Goal: Information Seeking & Learning: Learn about a topic

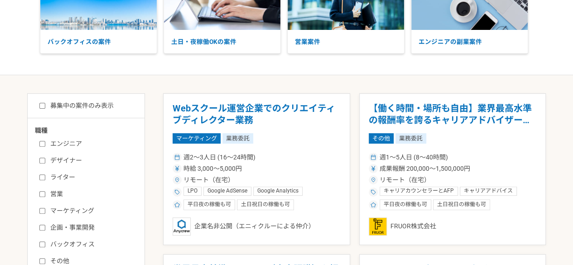
click at [66, 105] on label "募集中の案件のみ表示" at bounding box center [76, 106] width 74 height 10
click at [45, 105] on input "募集中の案件のみ表示" at bounding box center [42, 106] width 6 height 6
checkbox input "true"
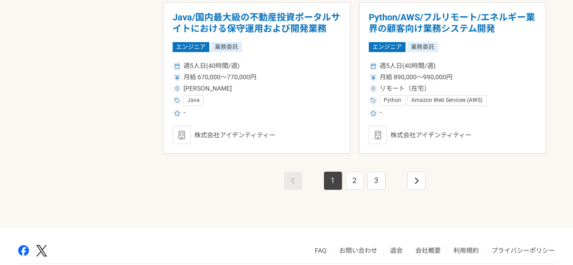
scroll to position [1664, 0]
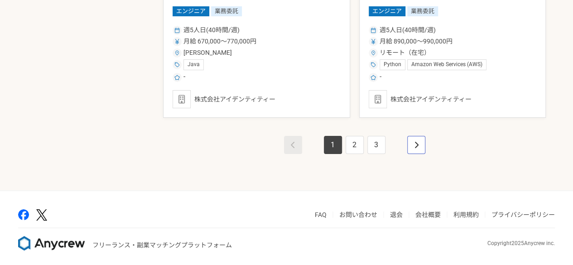
click at [422, 141] on link "pagination" at bounding box center [416, 145] width 18 height 18
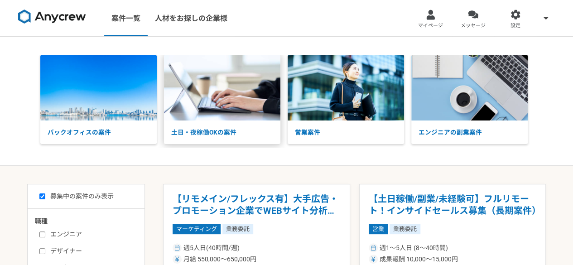
scroll to position [136, 0]
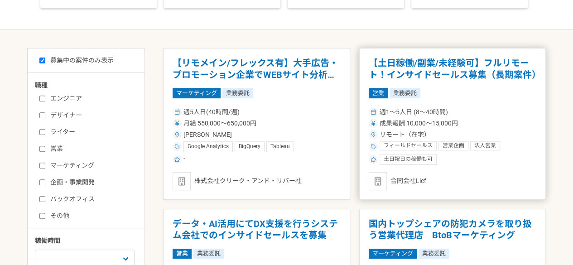
click at [415, 180] on div "合同会社Lief" at bounding box center [453, 181] width 168 height 18
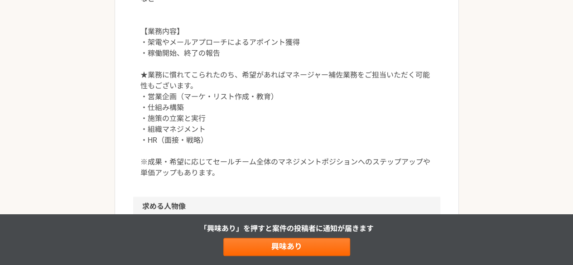
scroll to position [635, 0]
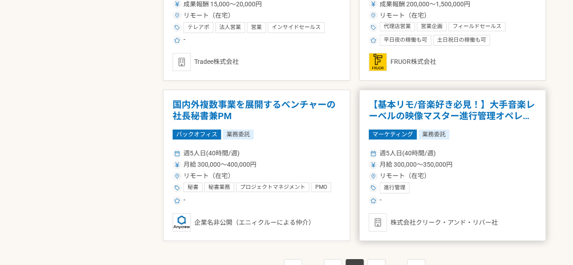
scroll to position [1664, 0]
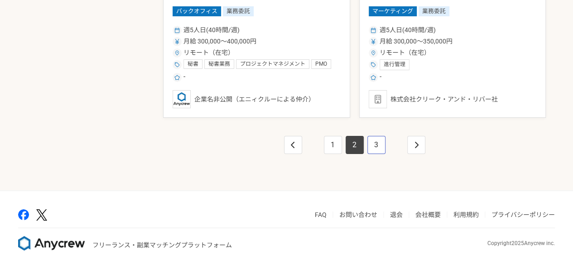
click at [373, 145] on link "3" at bounding box center [377, 145] width 18 height 18
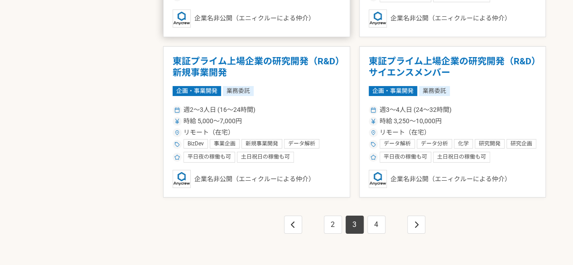
scroll to position [1586, 0]
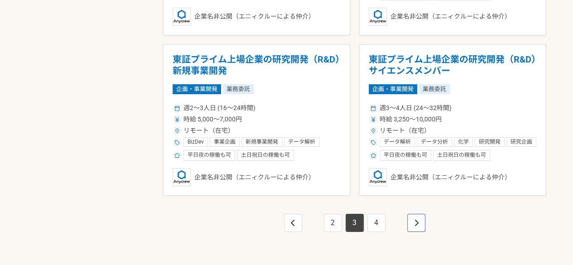
click at [422, 222] on link "pagination" at bounding box center [416, 223] width 18 height 18
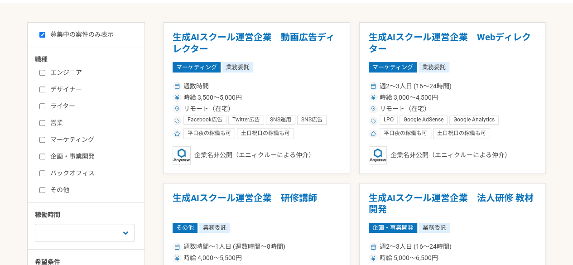
scroll to position [272, 0]
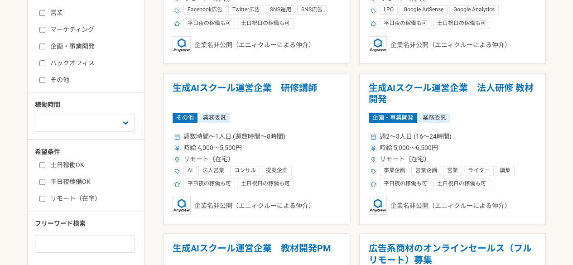
click at [90, 61] on label "バックオフィス" at bounding box center [91, 63] width 104 height 10
click at [45, 61] on input "バックオフィス" at bounding box center [42, 63] width 6 height 6
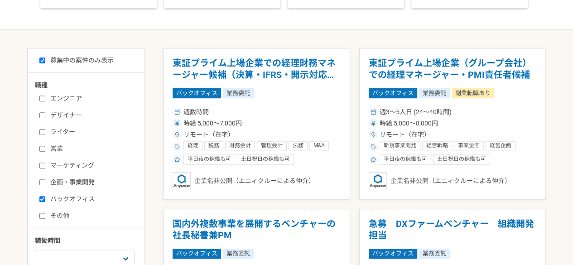
scroll to position [136, 0]
click at [69, 203] on label "バックオフィス" at bounding box center [91, 199] width 104 height 10
click at [45, 202] on input "バックオフィス" at bounding box center [42, 199] width 6 height 6
checkbox input "false"
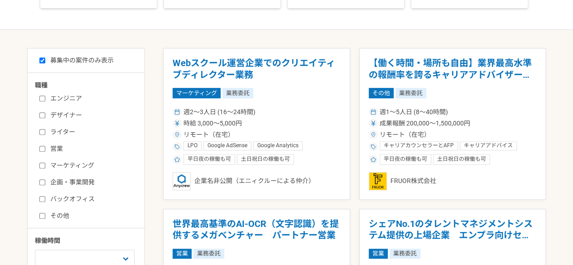
click at [73, 95] on label "エンジニア" at bounding box center [91, 99] width 104 height 10
click at [45, 96] on input "エンジニア" at bounding box center [42, 99] width 6 height 6
checkbox input "true"
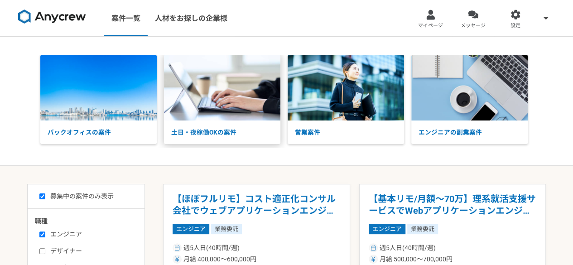
click at [211, 88] on img at bounding box center [222, 88] width 116 height 66
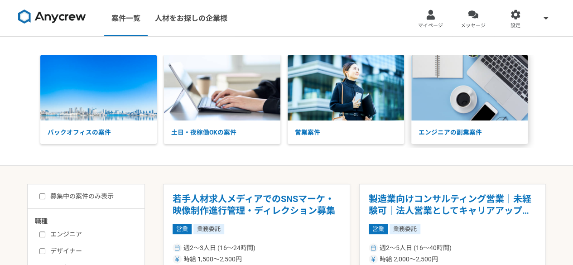
scroll to position [91, 0]
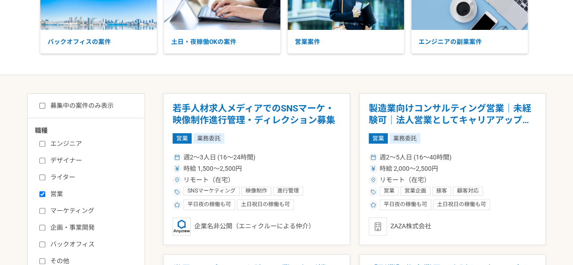
click at [86, 103] on label "募集中の案件のみ表示" at bounding box center [76, 106] width 74 height 10
click at [45, 103] on input "募集中の案件のみ表示" at bounding box center [42, 106] width 6 height 6
checkbox input "true"
click at [60, 202] on div "エンジニア デザイナー ライター 営業 マーケティング 企画・事業開発 バックオフィス その他" at bounding box center [89, 201] width 109 height 130
click at [58, 196] on label "営業" at bounding box center [91, 194] width 104 height 10
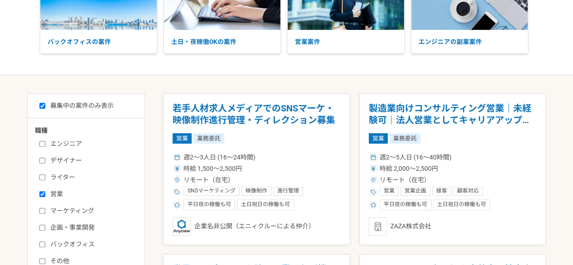
click at [45, 196] on input "営業" at bounding box center [42, 194] width 6 height 6
checkbox input "false"
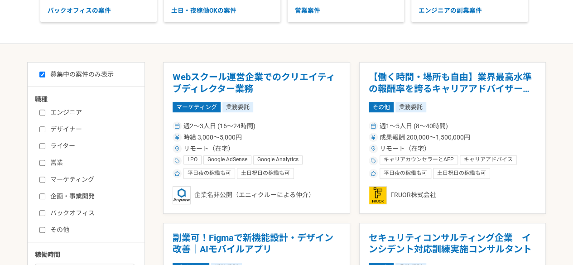
scroll to position [117, 0]
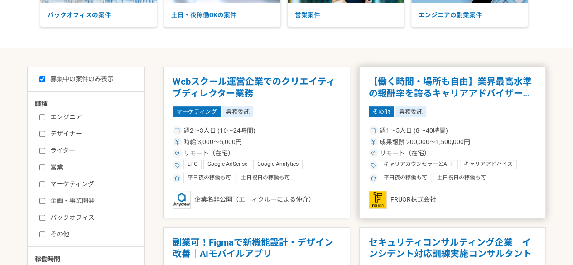
click at [473, 120] on article "【働く時間・場所も自由】業界最高水準の報酬率を誇るキャリアアドバイザーを募集！ その他 業務委託 週1〜5人日 (8〜40時間) 成果報酬 200,000〜1…" at bounding box center [452, 143] width 187 height 152
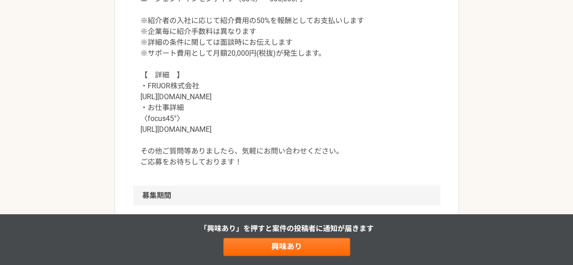
scroll to position [1012, 0]
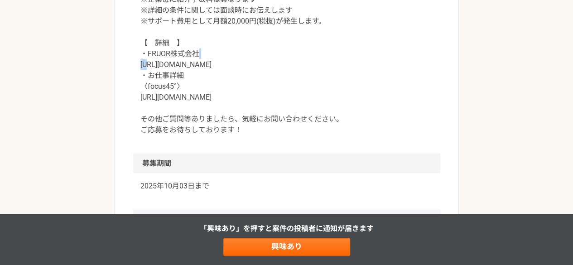
drag, startPoint x: 208, startPoint y: 56, endPoint x: 147, endPoint y: 61, distance: 61.9
click at [147, 61] on p "【　契約金額　】 成果に応じたインセンティブ 例：理論年収400万円で入社決定の場合 紹介費用（30%）＝1,200,000円 エージェントインセンティブ（5…" at bounding box center [286, 21] width 293 height 228
click at [192, 67] on p "【　契約金額　】 成果に応じたインセンティブ 例：理論年収400万円で入社決定の場合 紹介費用（30%）＝1,200,000円 エージェントインセンティブ（5…" at bounding box center [286, 21] width 293 height 228
drag, startPoint x: 200, startPoint y: 63, endPoint x: 138, endPoint y: 63, distance: 62.1
click at [138, 63] on div "【　契約金額　】 成果に応じたインセンティブ 例：理論年収400万円で入社決定の場合 紹介費用（30%）＝1,200,000円 エージェントインセンティブ（5…" at bounding box center [286, 27] width 307 height 254
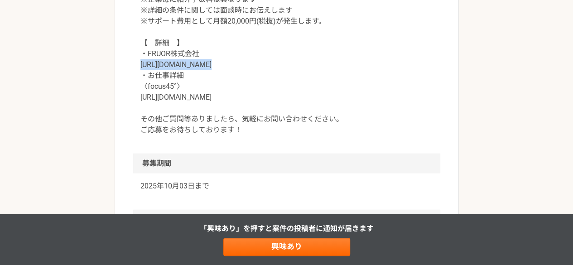
copy p "https://fru0r.com/"
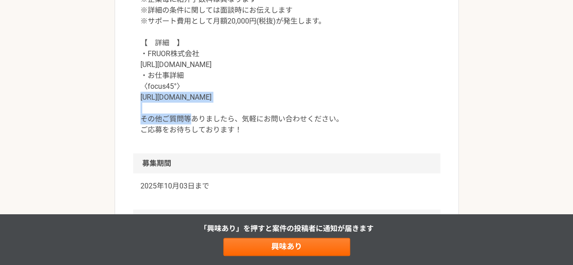
drag, startPoint x: 255, startPoint y: 91, endPoint x: 138, endPoint y: 97, distance: 116.6
click at [138, 97] on div "【　契約金額　】 成果に応じたインセンティブ 例：理論年収400万円で入社決定の場合 紹介費用（30%）＝1,200,000円 エージェントインセンティブ（5…" at bounding box center [286, 27] width 307 height 254
copy p "https://focus45.biz/agents/"
